Goal: Find specific page/section: Find specific page/section

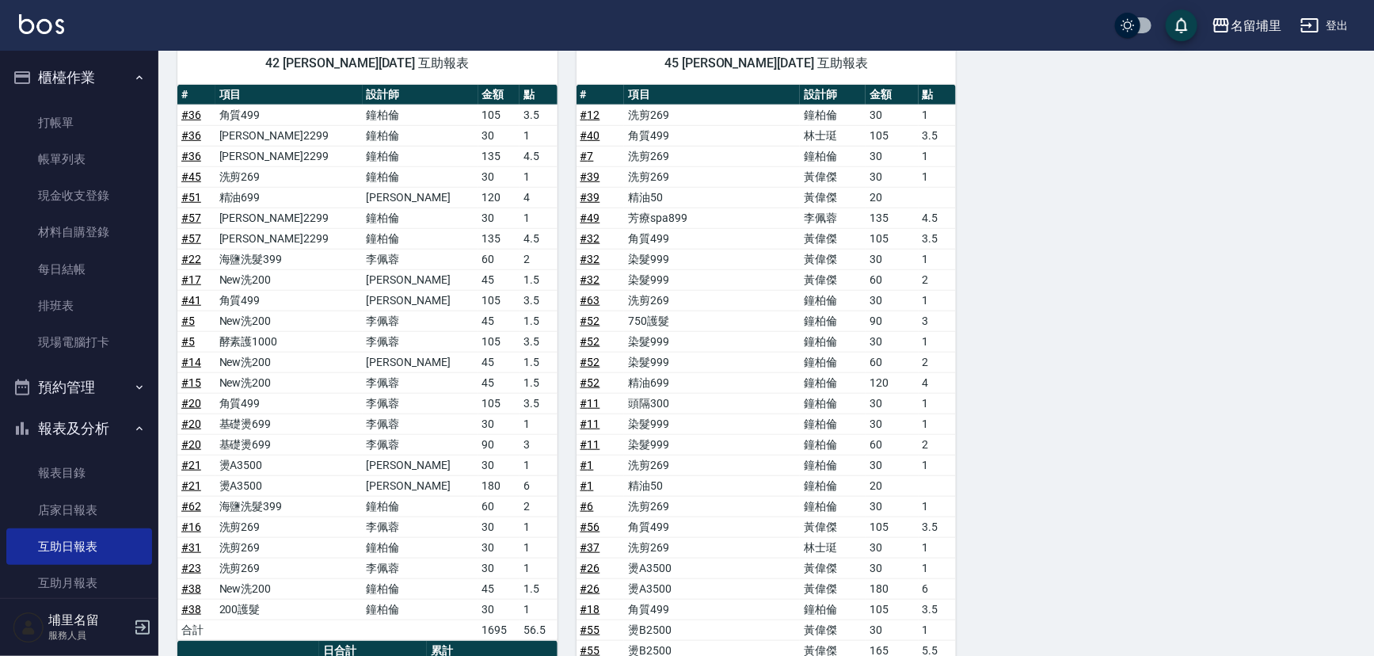
scroll to position [325, 0]
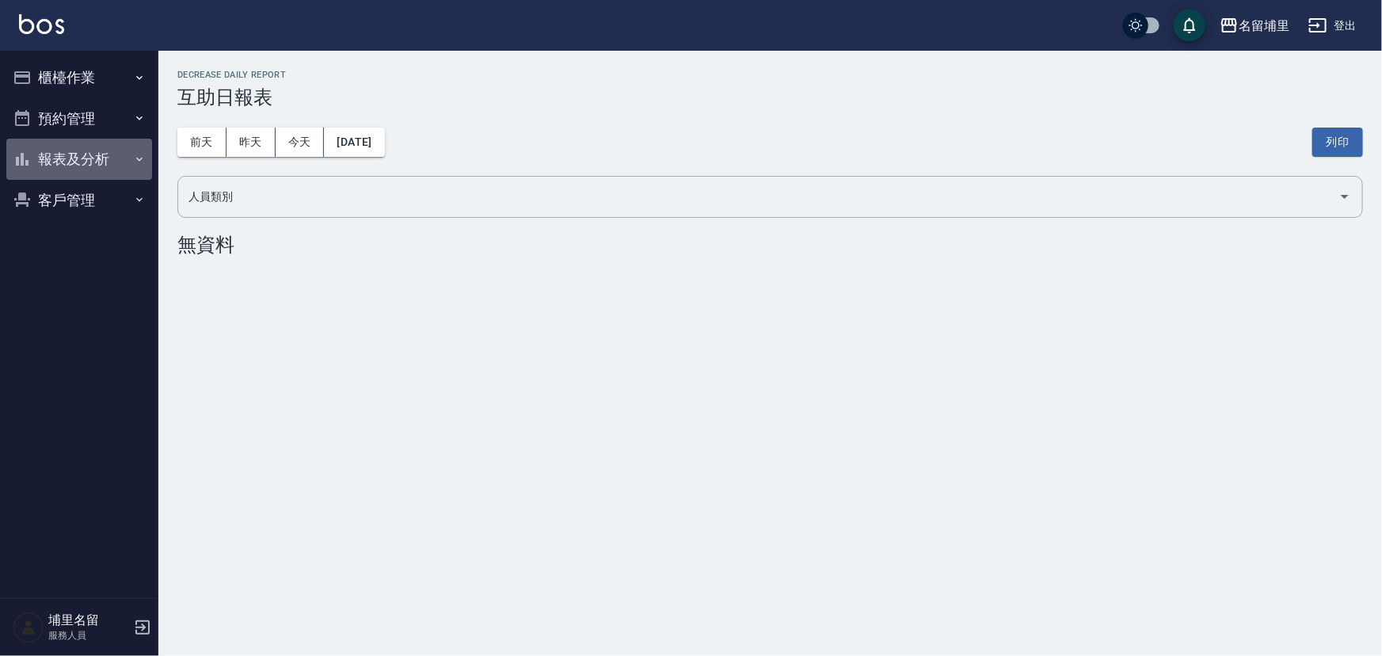
click at [95, 143] on button "報表及分析" at bounding box center [79, 159] width 146 height 41
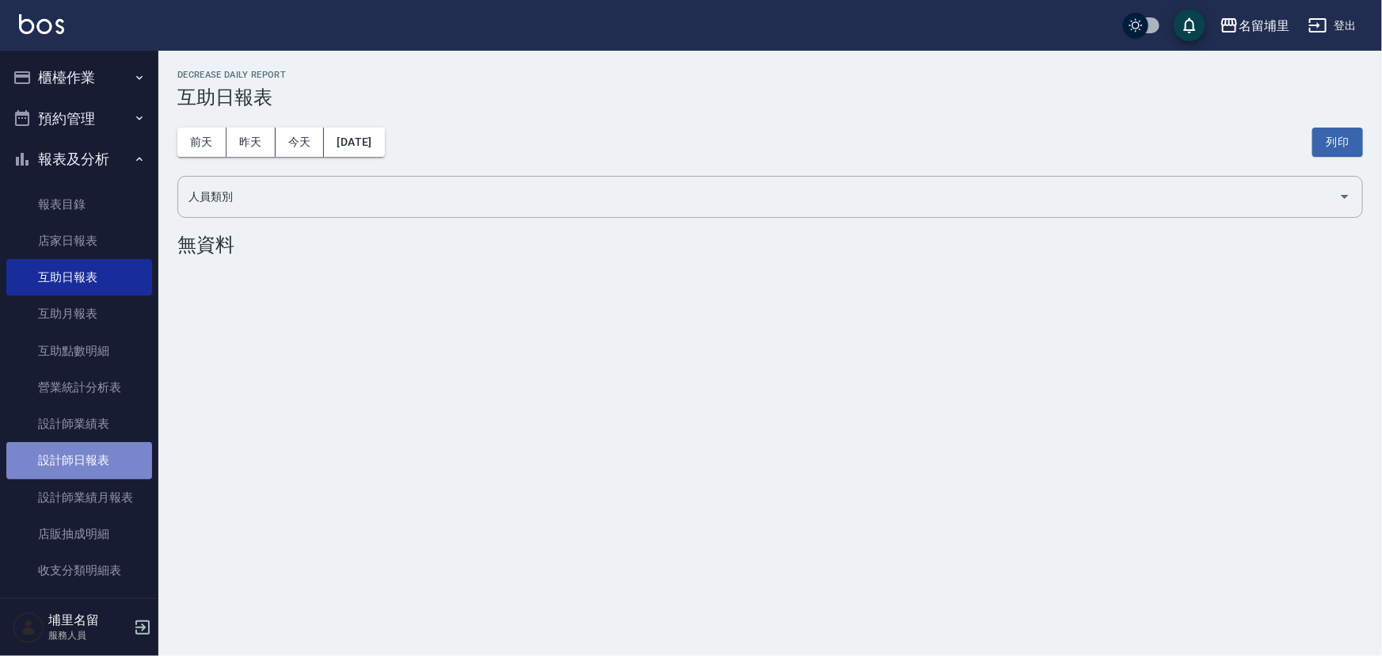
click at [107, 466] on link "設計師日報表" at bounding box center [79, 460] width 146 height 36
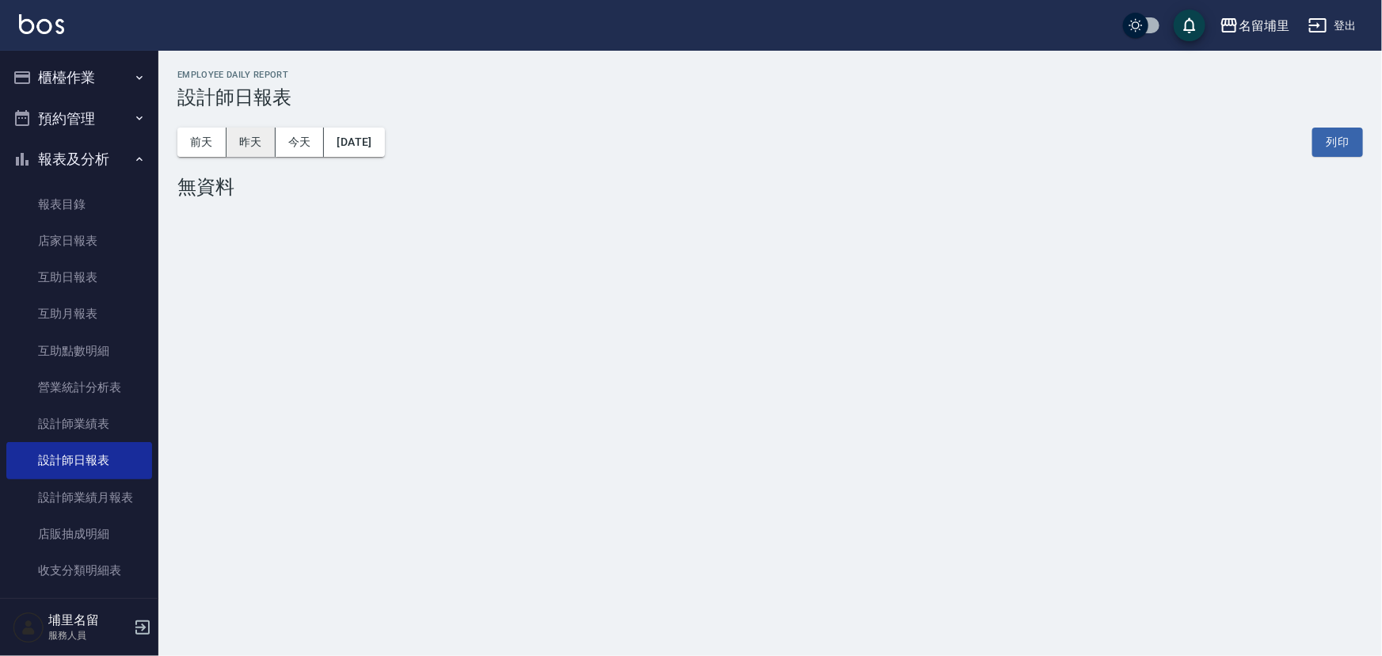
click at [263, 151] on button "昨天" at bounding box center [250, 142] width 49 height 29
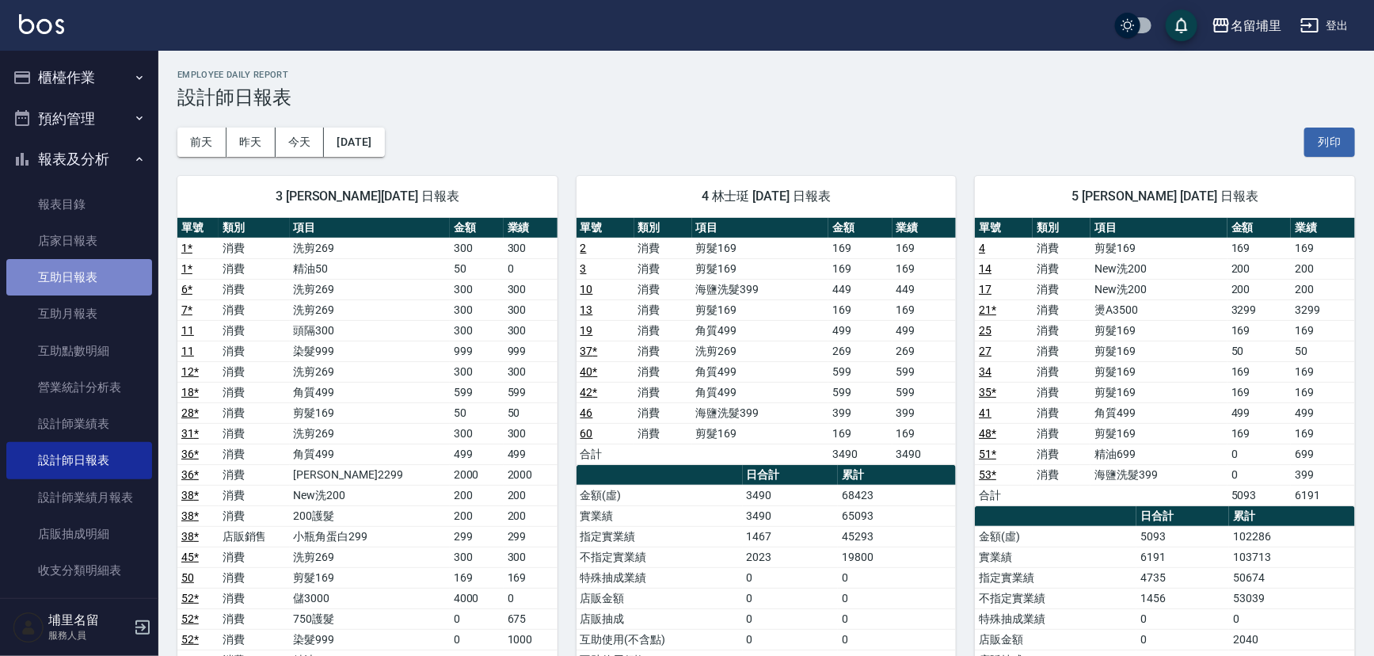
click at [113, 269] on link "互助日報表" at bounding box center [79, 277] width 146 height 36
